Goal: Task Accomplishment & Management: Manage account settings

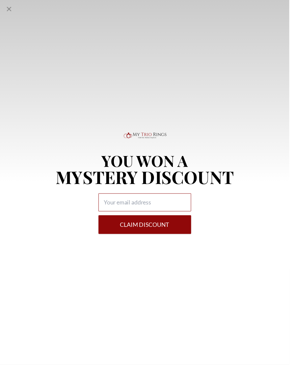
click at [140, 211] on input "Alia popup" at bounding box center [148, 207] width 95 height 18
type input "W"
type input "[EMAIL_ADDRESS][DOMAIN_NAME]"
click at [184, 230] on button "Claim DISCOUNT" at bounding box center [148, 229] width 95 height 19
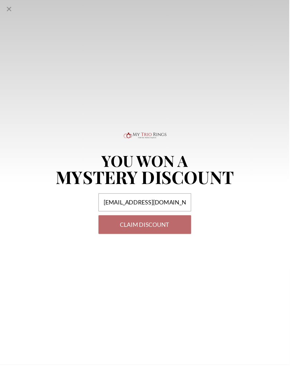
select select "US"
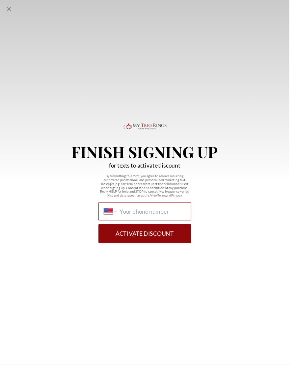
click at [148, 220] on input "International Afghanistan Åland Islands Albania Algeria American Samoa Andorra …" at bounding box center [155, 216] width 67 height 7
type input "(518) 954-5120"
click at [184, 242] on button "Activate Discount" at bounding box center [148, 238] width 95 height 19
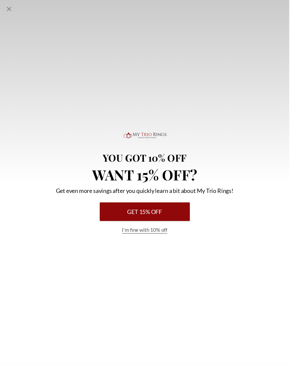
click at [176, 218] on button "Get 15% Off" at bounding box center [148, 216] width 92 height 19
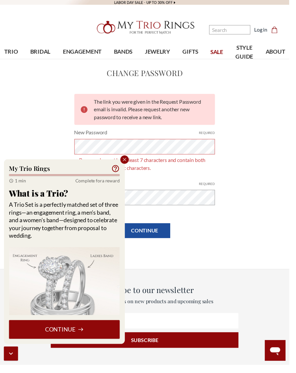
click at [128, 167] on div "Close popup" at bounding box center [127, 163] width 9 height 9
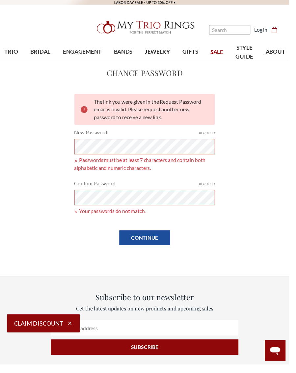
click at [214, 187] on small "Required" at bounding box center [211, 188] width 16 height 5
click at [216, 189] on small "Required" at bounding box center [211, 188] width 16 height 5
click at [214, 191] on label "Confirm Password Required" at bounding box center [148, 188] width 144 height 8
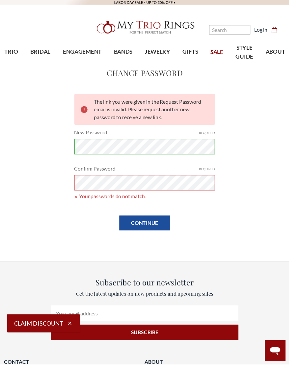
click at [217, 135] on small "Required" at bounding box center [211, 136] width 16 height 5
click at [216, 136] on small "Required" at bounding box center [211, 136] width 16 height 5
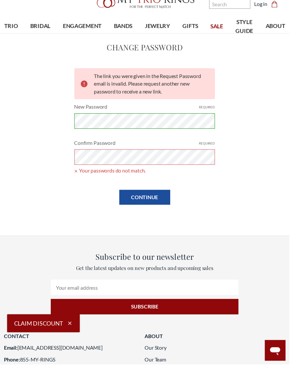
scroll to position [27, 0]
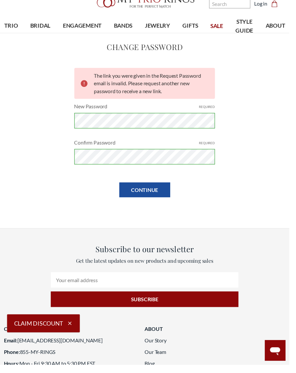
click at [158, 193] on input "Continue" at bounding box center [148, 194] width 52 height 15
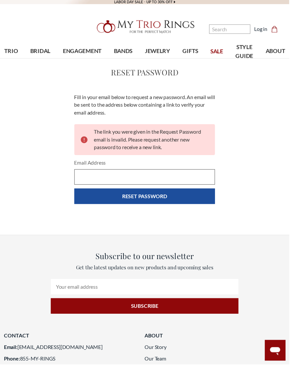
click at [106, 185] on input "Email Address" at bounding box center [148, 181] width 144 height 16
click at [120, 188] on input "Email Address" at bounding box center [148, 181] width 144 height 16
click at [121, 184] on input "Email Address" at bounding box center [148, 181] width 144 height 16
click at [124, 184] on input "Email Address" at bounding box center [148, 181] width 144 height 16
click at [124, 179] on input "Email Address" at bounding box center [148, 181] width 144 height 16
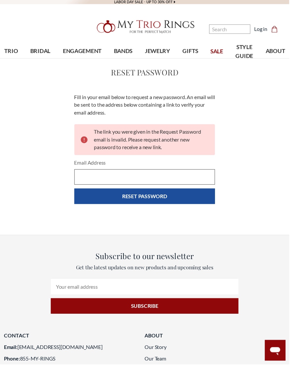
type input "[EMAIL_ADDRESS][DOMAIN_NAME]"
click at [174, 201] on input "Reset Password" at bounding box center [148, 201] width 144 height 16
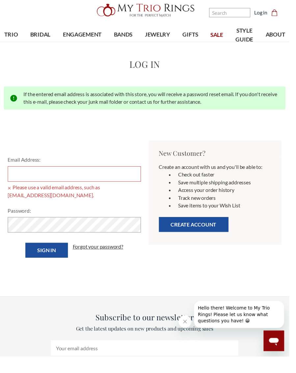
scroll to position [17, 0]
